Goal: Task Accomplishment & Management: Manage account settings

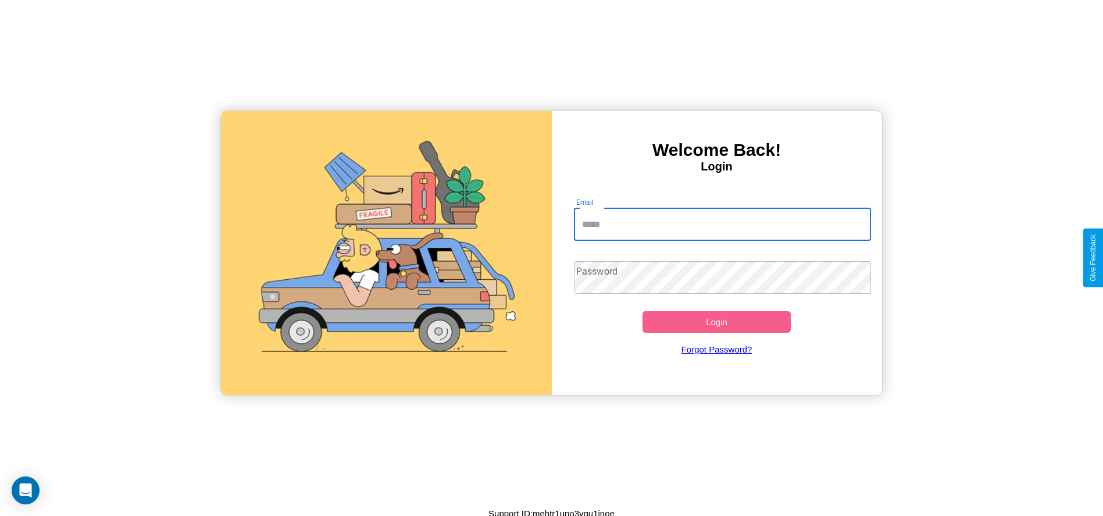
click at [722, 224] on input "Email" at bounding box center [722, 224] width 297 height 33
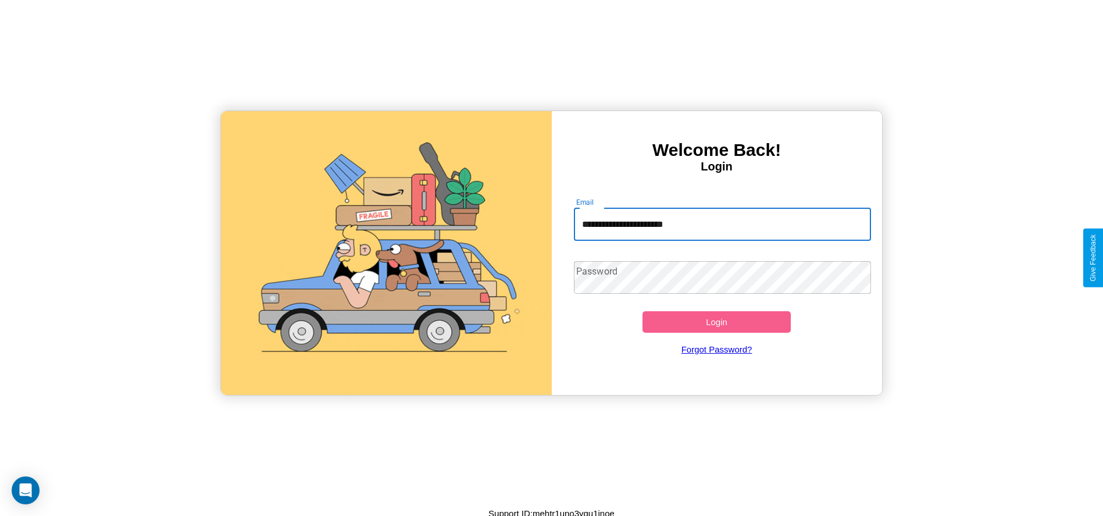
type input "**********"
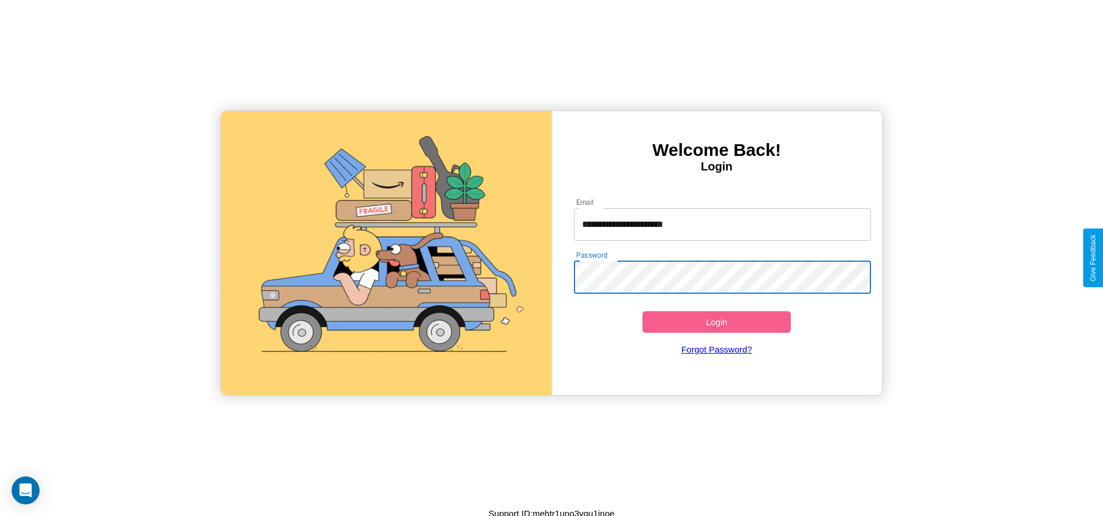
click at [716, 322] on button "Login" at bounding box center [716, 322] width 149 height 22
